Goal: Information Seeking & Learning: Stay updated

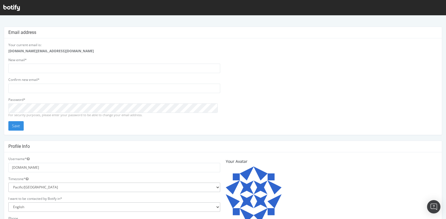
scroll to position [47, 0]
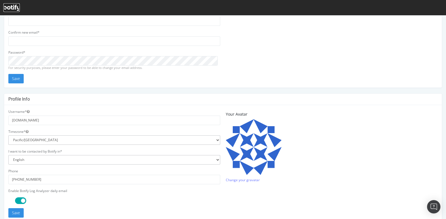
click at [11, 6] on icon at bounding box center [11, 8] width 16 height 6
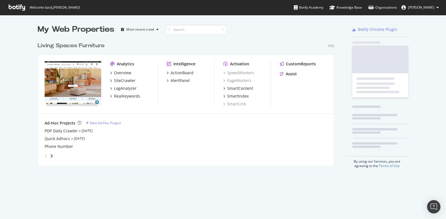
scroll to position [126, 296]
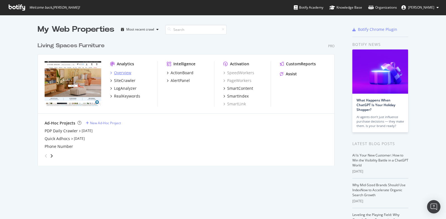
click at [120, 72] on div "Overview" at bounding box center [122, 73] width 17 height 6
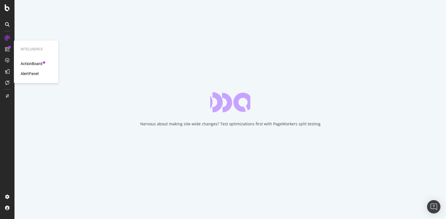
click at [30, 74] on div "AlertPanel" at bounding box center [30, 74] width 18 height 6
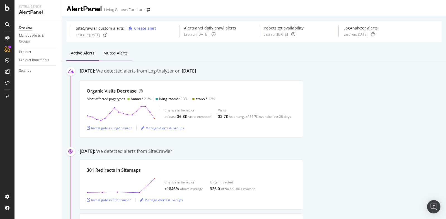
click at [120, 53] on div "Muted alerts" at bounding box center [115, 53] width 24 height 6
